Goal: Information Seeking & Learning: Learn about a topic

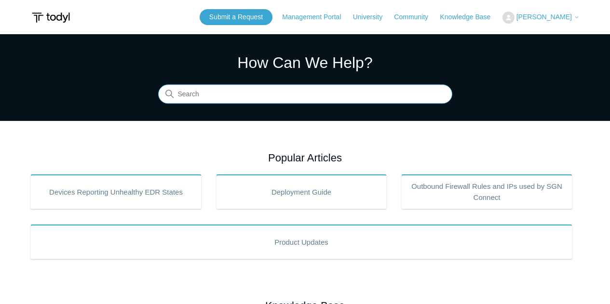
click at [250, 95] on input "Search" at bounding box center [305, 94] width 294 height 19
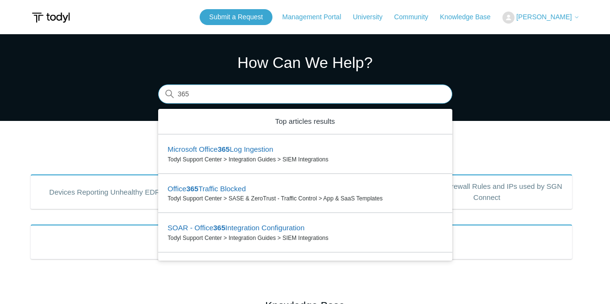
type input "365"
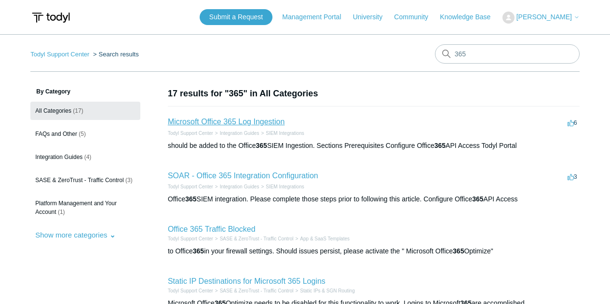
click at [262, 119] on link "Microsoft Office 365 Log Ingestion" at bounding box center [226, 122] width 117 height 8
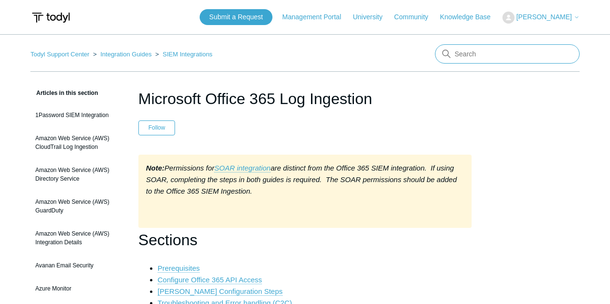
click at [472, 52] on input "Search" at bounding box center [507, 53] width 145 height 19
type input "minimum specs"
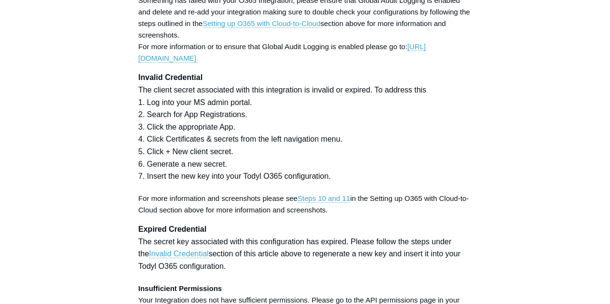
scroll to position [2748, 0]
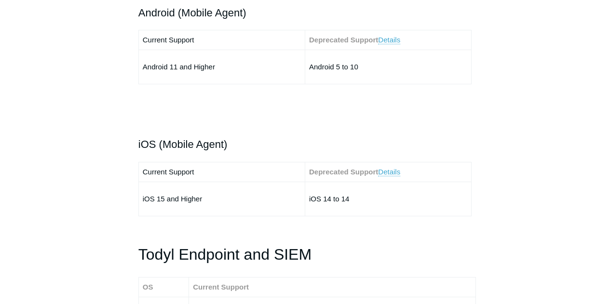
scroll to position [1350, 0]
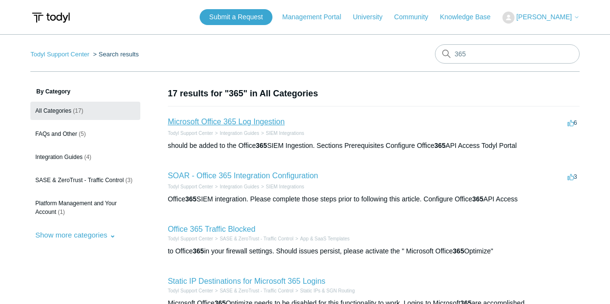
click at [264, 120] on link "Microsoft Office 365 Log Ingestion" at bounding box center [226, 122] width 117 height 8
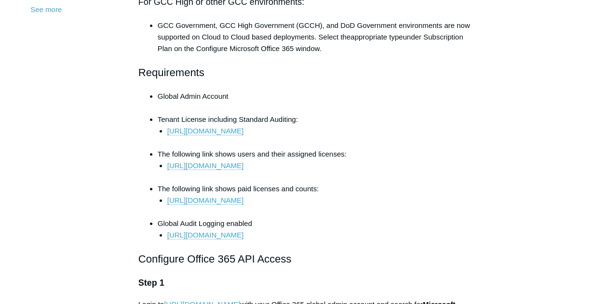
scroll to position [386, 0]
click at [454, 95] on li "Global Admin Account" at bounding box center [315, 101] width 314 height 23
click at [429, 170] on li "https://portal.office.com/Adminportal/Home/#/users" at bounding box center [319, 171] width 304 height 23
click at [327, 74] on h2 "Requirements" at bounding box center [304, 72] width 333 height 17
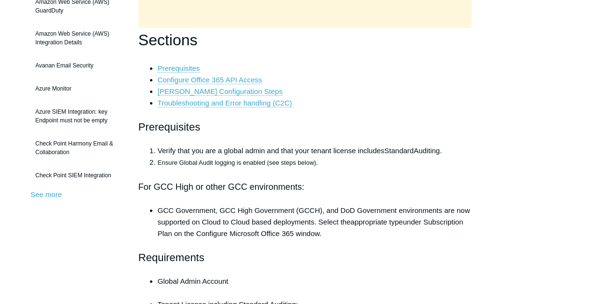
scroll to position [0, 0]
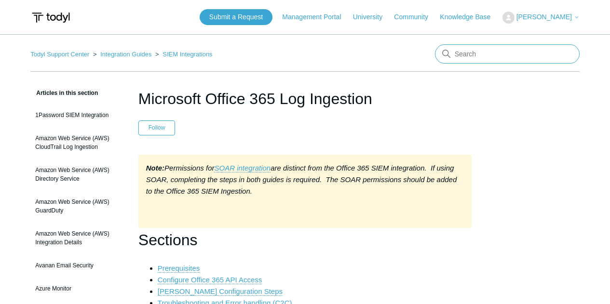
click at [484, 58] on input "Search" at bounding box center [507, 53] width 145 height 19
type input "entra"
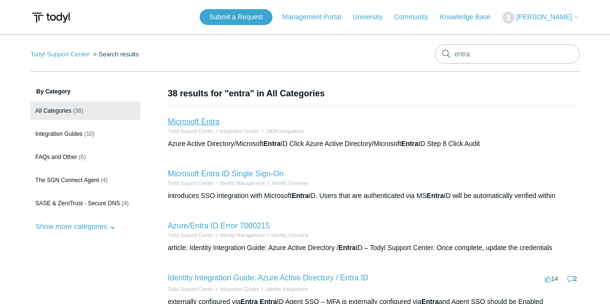
click at [192, 125] on link "Microsoft Entra" at bounding box center [194, 122] width 52 height 8
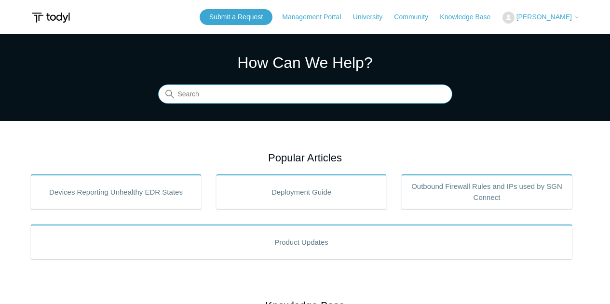
click at [207, 90] on input "Search" at bounding box center [305, 94] width 294 height 19
type input "sequioa"
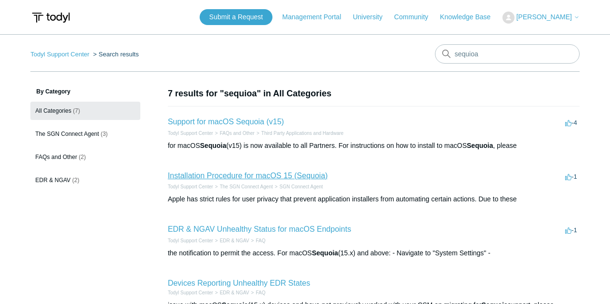
click at [253, 176] on link "Installation Procedure for macOS 15 (Sequoia)" at bounding box center [248, 176] width 160 height 8
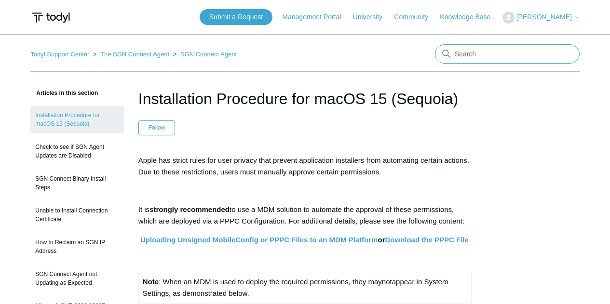
click at [498, 48] on input "Search" at bounding box center [507, 53] width 145 height 19
type input "a"
type input "sentinel"
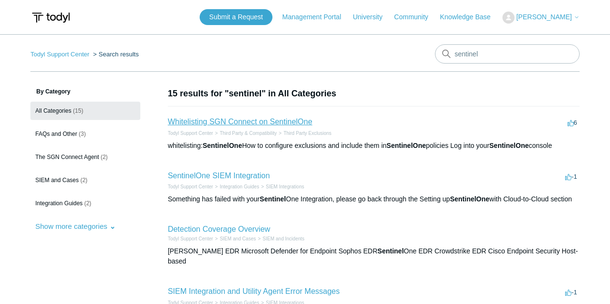
click at [239, 120] on link "Whitelisting SGN Connect on SentinelOne" at bounding box center [240, 122] width 145 height 8
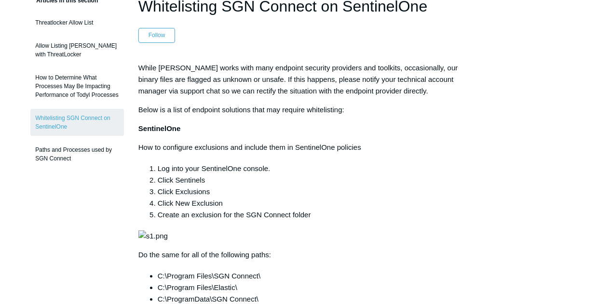
scroll to position [145, 0]
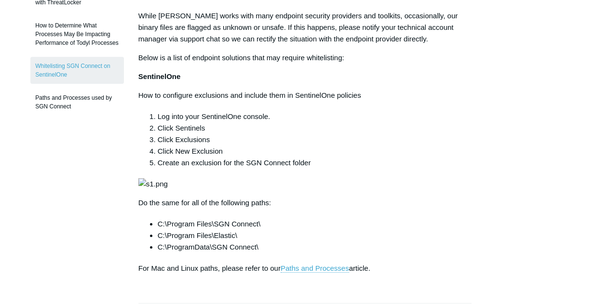
click at [428, 101] on p "How to configure exclusions and include them in SentinelOne policies" at bounding box center [304, 96] width 333 height 12
click at [396, 84] on div "While [PERSON_NAME] works with many endpoint security providers and toolkits, o…" at bounding box center [304, 142] width 333 height 264
click at [479, 183] on article "Whitelisting SGN Connect on SentinelOne Follow Not yet followed by anyone While…" at bounding box center [305, 278] width 362 height 671
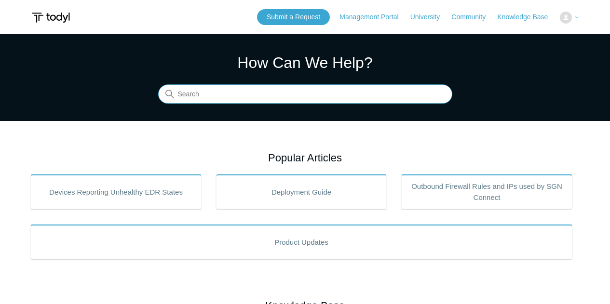
click at [226, 88] on input "Search" at bounding box center [305, 94] width 294 height 19
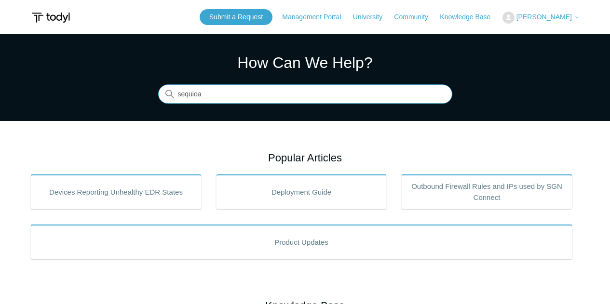
type input "sequioa"
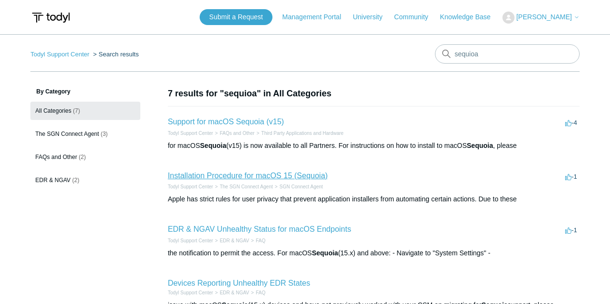
click at [246, 177] on link "Installation Procedure for macOS 15 (Sequoia)" at bounding box center [248, 176] width 160 height 8
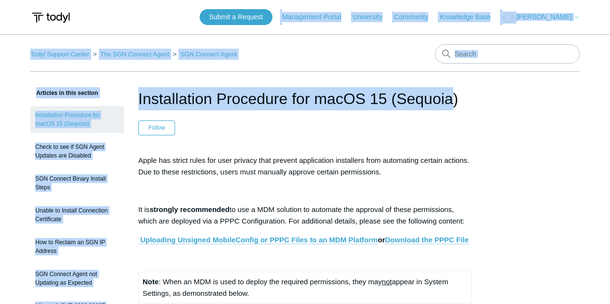
drag, startPoint x: 368, startPoint y: 103, endPoint x: 371, endPoint y: 118, distance: 15.7
click at [344, 29] on header "Submit a Request Management Portal University Community Knowledge Base AJ aersk…" at bounding box center [304, 17] width 549 height 34
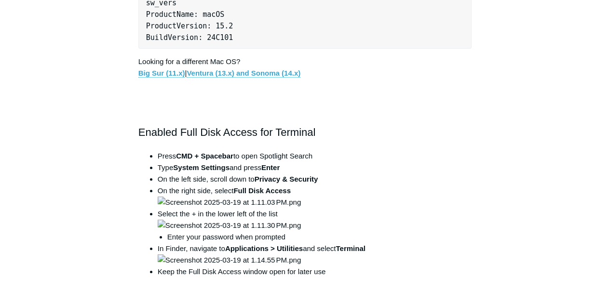
scroll to position [289, 0]
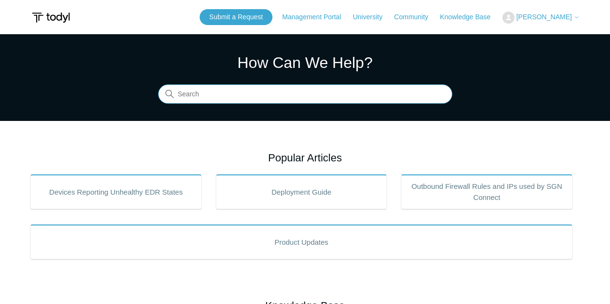
click at [295, 96] on input "Search" at bounding box center [305, 94] width 294 height 19
type input "m"
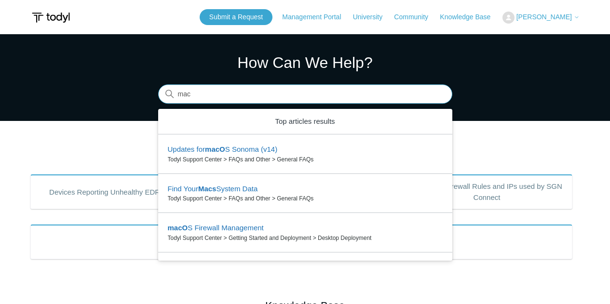
type input "mac"
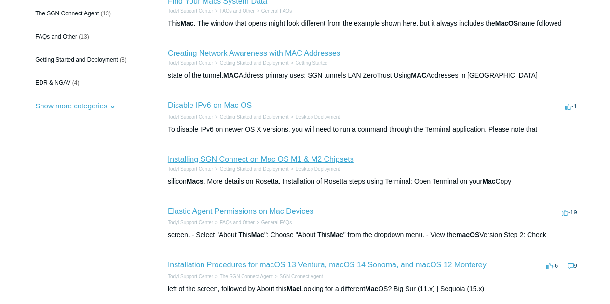
scroll to position [145, 0]
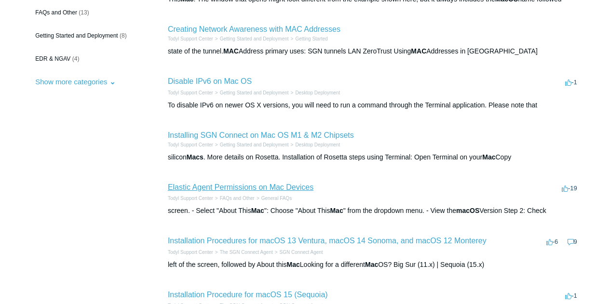
drag, startPoint x: 285, startPoint y: 182, endPoint x: 240, endPoint y: 186, distance: 45.5
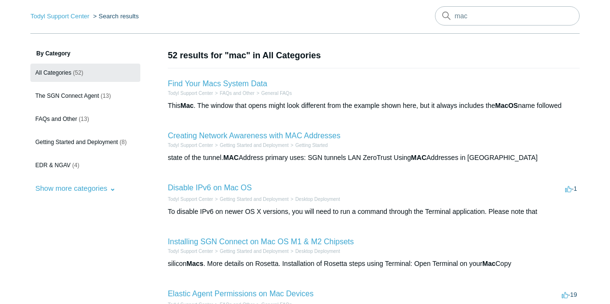
scroll to position [0, 0]
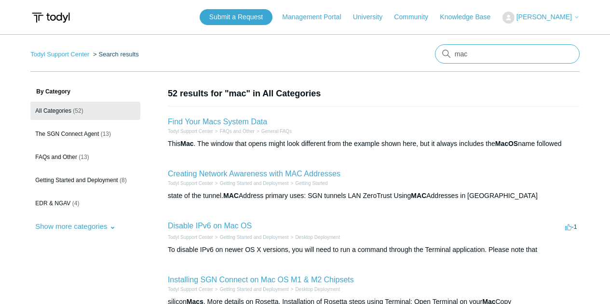
click at [486, 51] on input "mac" at bounding box center [507, 53] width 145 height 19
drag, startPoint x: 429, startPoint y: 50, endPoint x: 410, endPoint y: 52, distance: 18.9
click at [410, 53] on nav "Todyl Support Center Search results There are no matching results in this help …" at bounding box center [304, 57] width 549 height 27
type input "firewall"
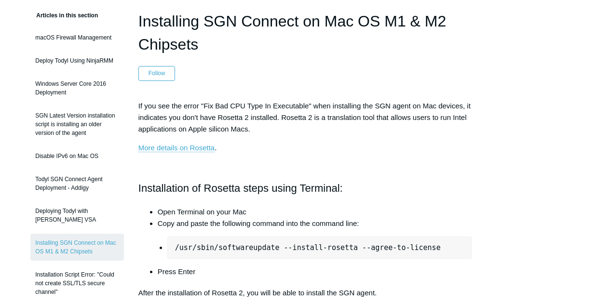
scroll to position [96, 0]
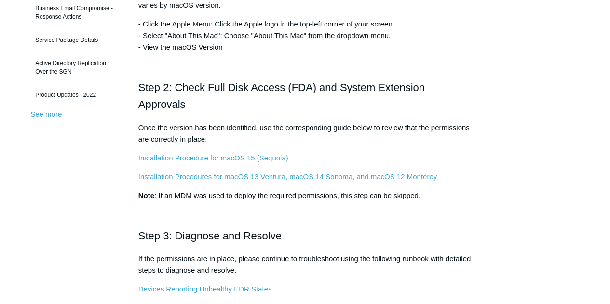
scroll to position [289, 0]
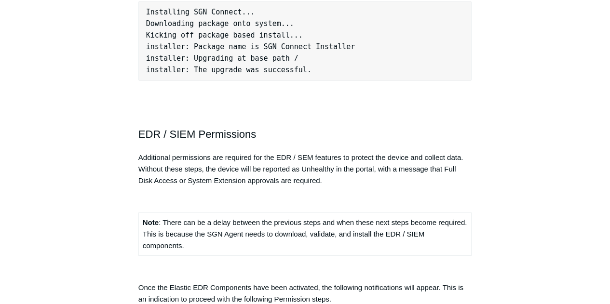
scroll to position [1061, 0]
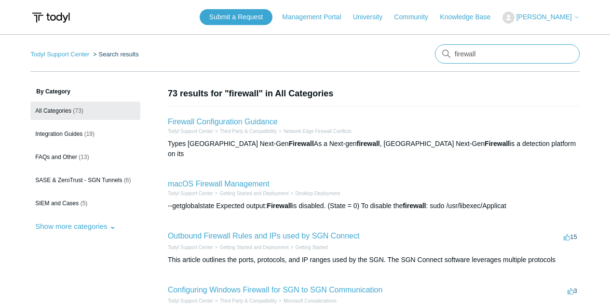
drag, startPoint x: 486, startPoint y: 54, endPoint x: 415, endPoint y: 57, distance: 71.4
click at [415, 57] on nav "Todyl Support Center Search results firewall" at bounding box center [304, 57] width 549 height 27
type input "outbound"
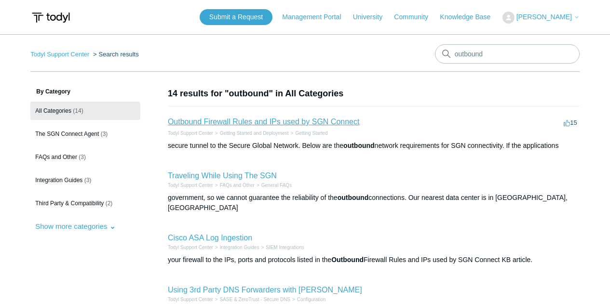
click at [245, 120] on link "Outbound Firewall Rules and IPs used by SGN Connect" at bounding box center [264, 122] width 192 height 8
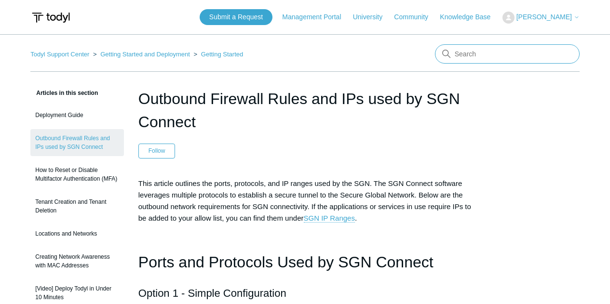
click at [512, 56] on input "Search" at bounding box center [507, 53] width 145 height 19
type input "threatlocker"
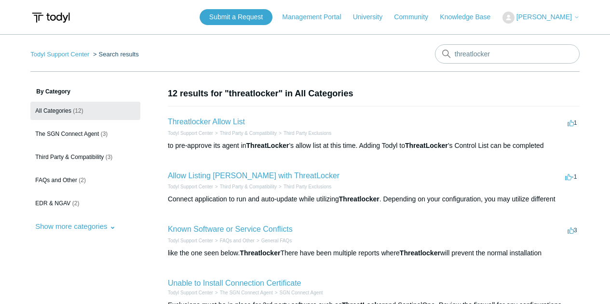
click at [206, 182] on article "Todyl Support Center Third Party & Compatibility Third Party Exclusions Connect…" at bounding box center [374, 193] width 412 height 23
click at [207, 179] on link "Allow Listing Todyl with ThreatLocker" at bounding box center [254, 176] width 172 height 8
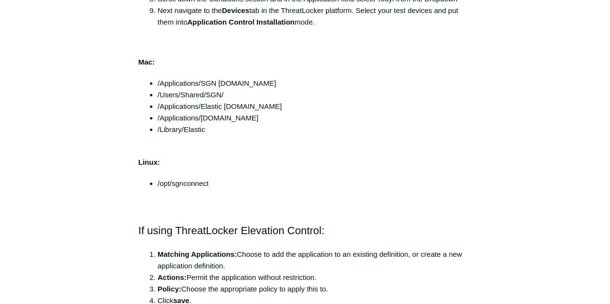
scroll to position [868, 0]
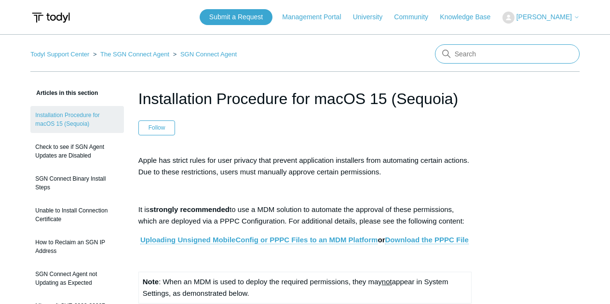
click at [498, 56] on input "Search" at bounding box center [507, 53] width 145 height 19
type input "minimum"
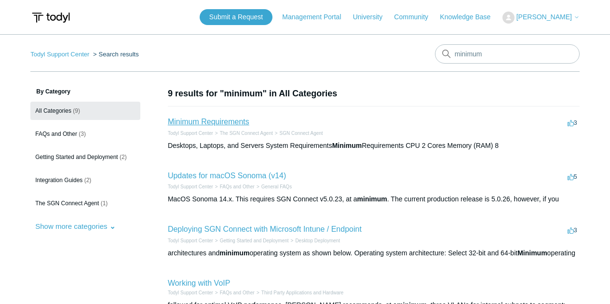
click at [196, 121] on link "Minimum Requirements" at bounding box center [208, 122] width 81 height 8
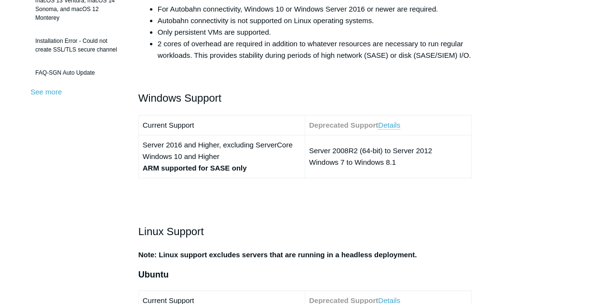
scroll to position [434, 0]
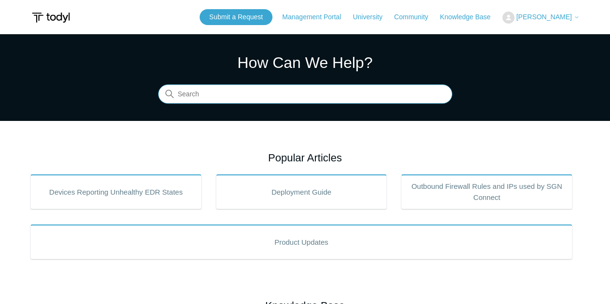
click at [217, 94] on input "Search" at bounding box center [305, 94] width 294 height 19
type input "fortinet"
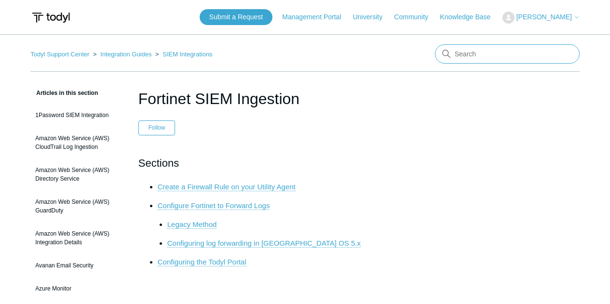
click at [469, 45] on input "Search" at bounding box center [507, 53] width 145 height 19
type input "fortigate"
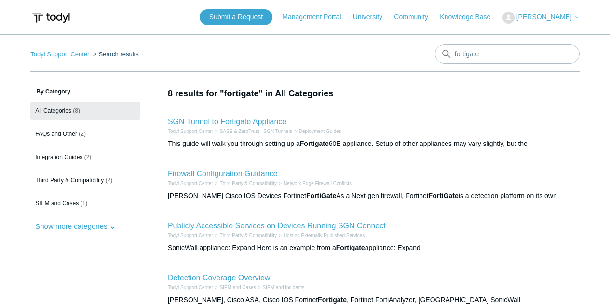
click at [257, 121] on link "SGN Tunnel to Fortigate Appliance" at bounding box center [227, 122] width 119 height 8
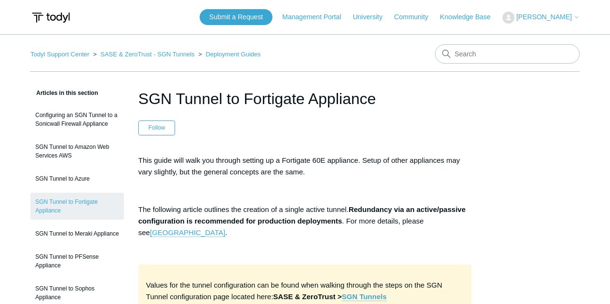
click at [76, 53] on link "Todyl Support Center" at bounding box center [59, 54] width 59 height 7
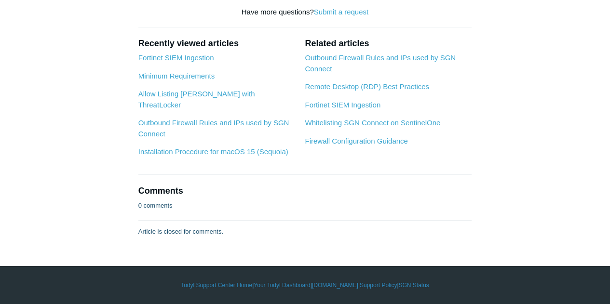
scroll to position [2507, 0]
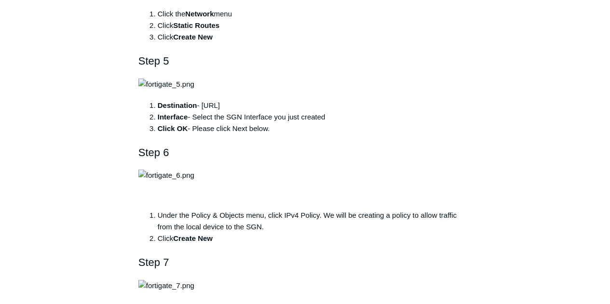
scroll to position [1017, 0]
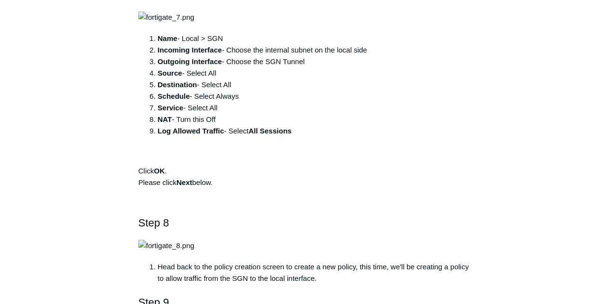
scroll to position [1245, 0]
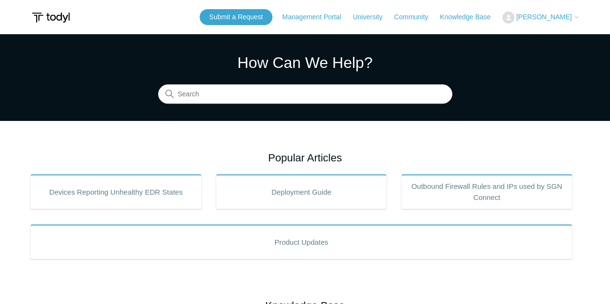
drag, startPoint x: 0, startPoint y: 0, endPoint x: 76, endPoint y: 53, distance: 92.4
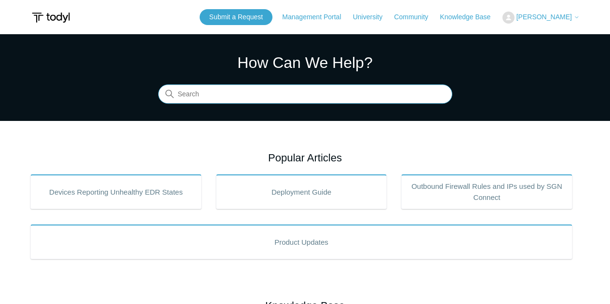
drag, startPoint x: 76, startPoint y: 53, endPoint x: 290, endPoint y: 89, distance: 217.1
click at [290, 89] on input "Search" at bounding box center [305, 94] width 294 height 19
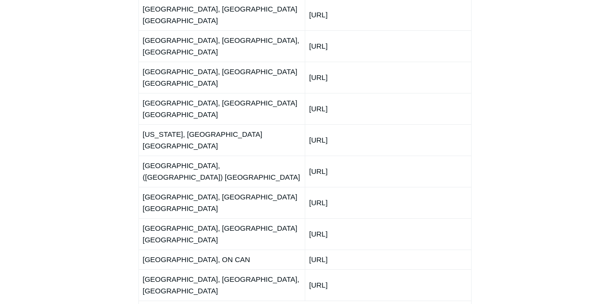
scroll to position [1391, 0]
